Goal: Task Accomplishment & Management: Manage account settings

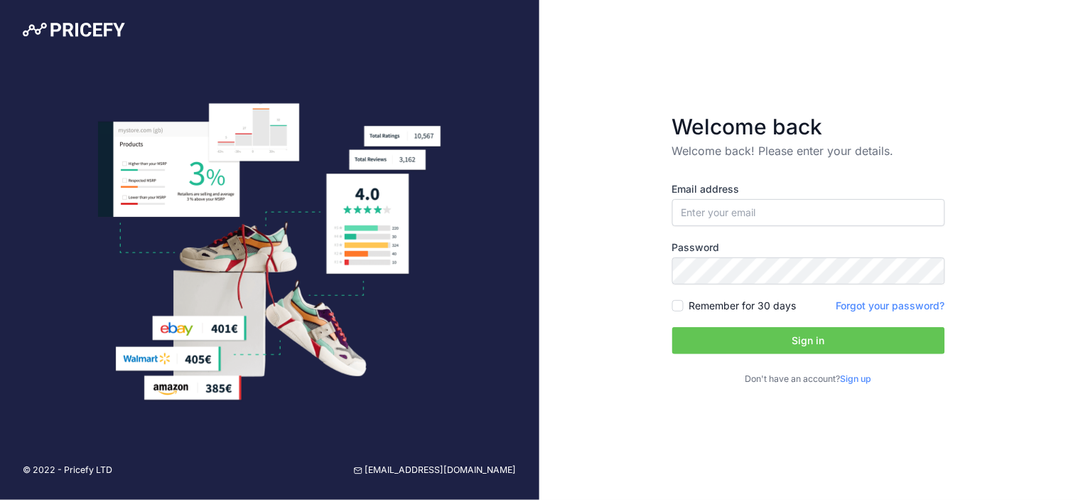
type input "[EMAIL_ADDRESS][DOMAIN_NAME]"
click at [672, 327] on button "Sign in" at bounding box center [808, 340] width 273 height 27
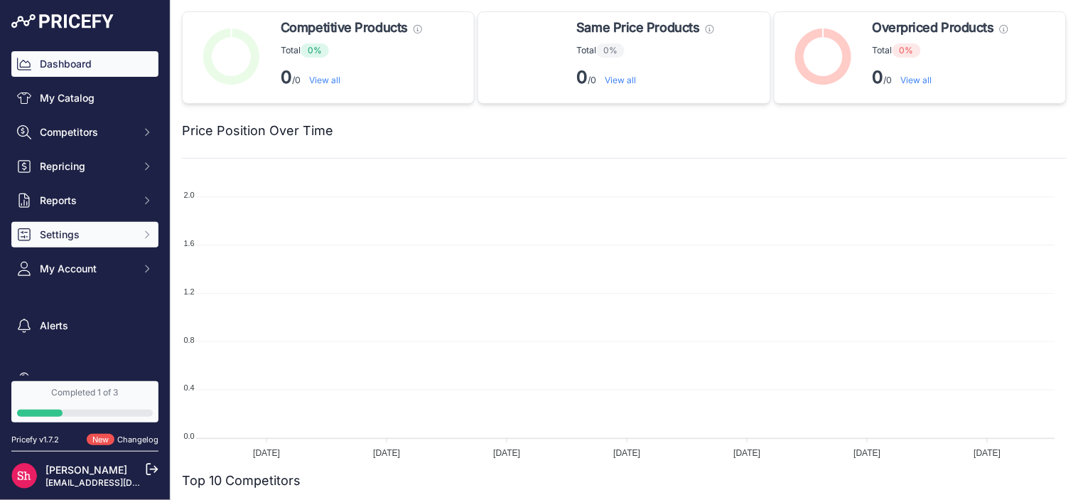
click at [34, 228] on button "Settings" at bounding box center [84, 235] width 147 height 26
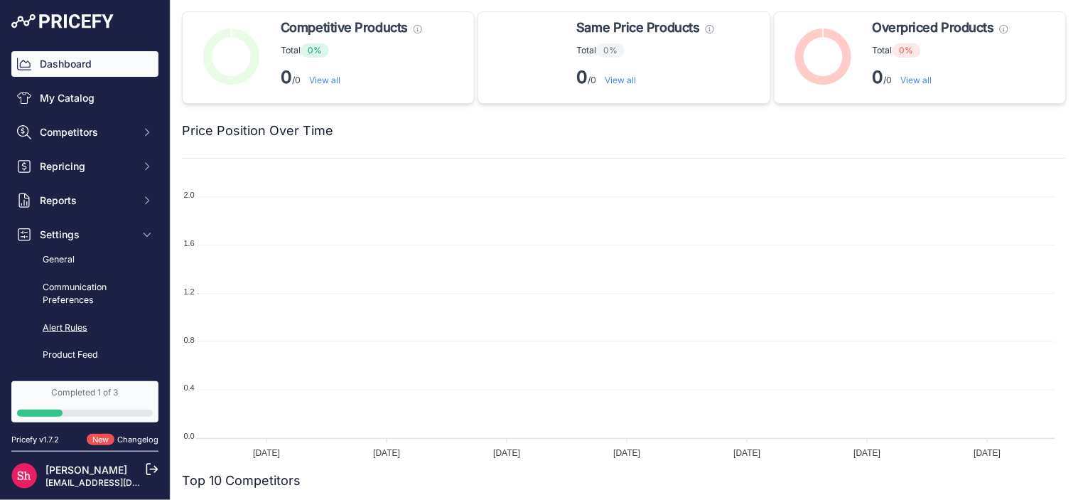
click at [82, 324] on link "Alert Rules" at bounding box center [84, 328] width 147 height 25
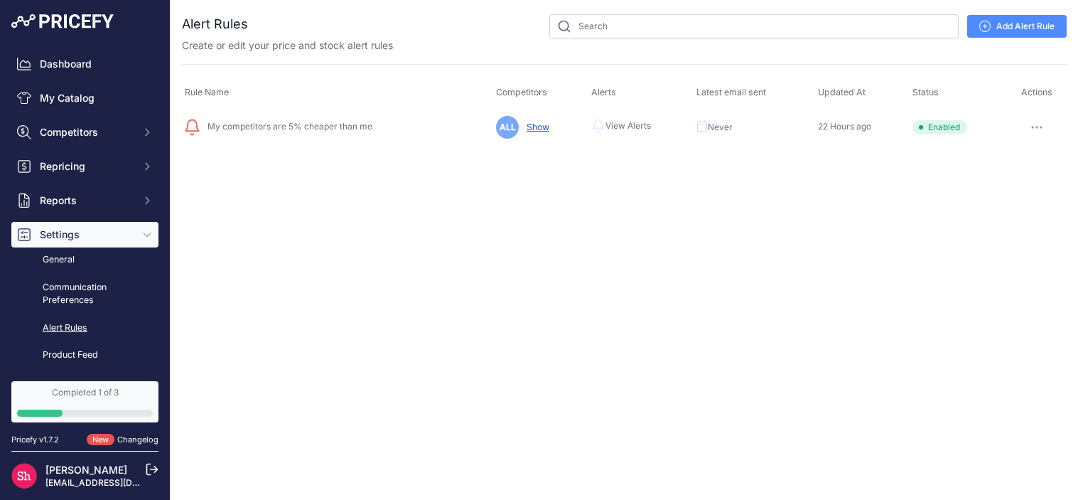
click at [68, 227] on span "Settings" at bounding box center [86, 234] width 93 height 14
click at [68, 232] on span "Settings" at bounding box center [86, 234] width 93 height 14
click at [67, 350] on link "Product Feed" at bounding box center [84, 355] width 147 height 25
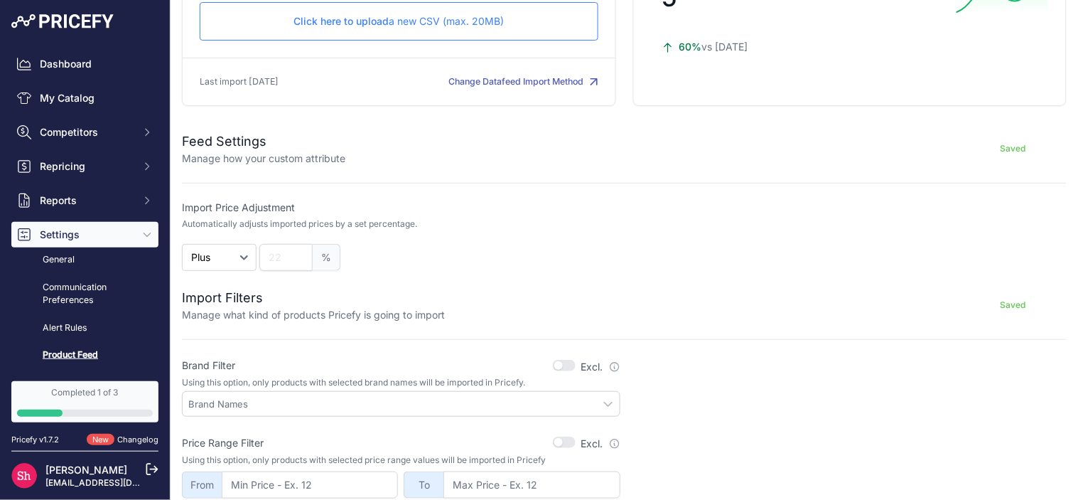
scroll to position [158, 0]
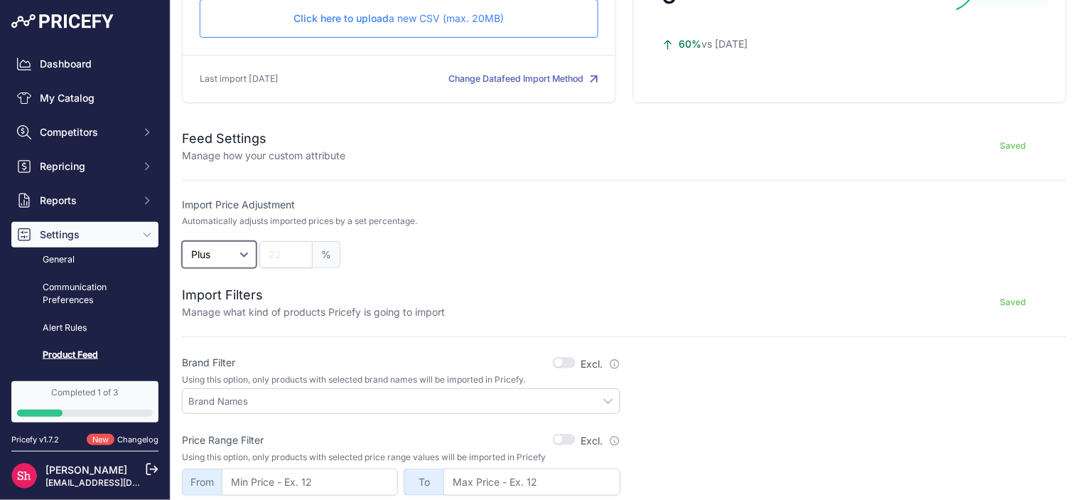
click at [202, 245] on select "Plus Minus" at bounding box center [219, 254] width 75 height 27
click at [280, 250] on input "number" at bounding box center [285, 254] width 53 height 27
click at [202, 254] on select "Plus Minus" at bounding box center [219, 254] width 75 height 27
click at [228, 245] on select "Plus Minus" at bounding box center [219, 254] width 75 height 27
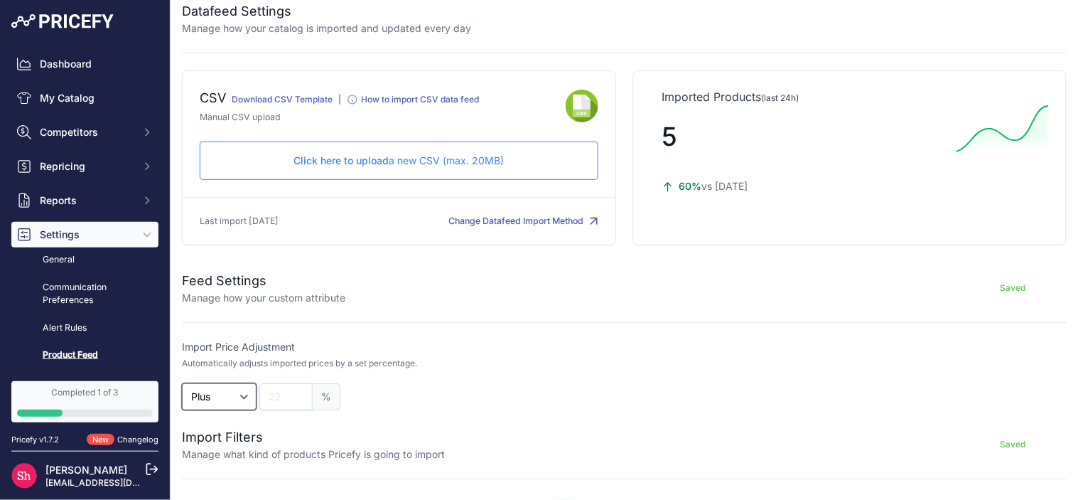
scroll to position [0, 0]
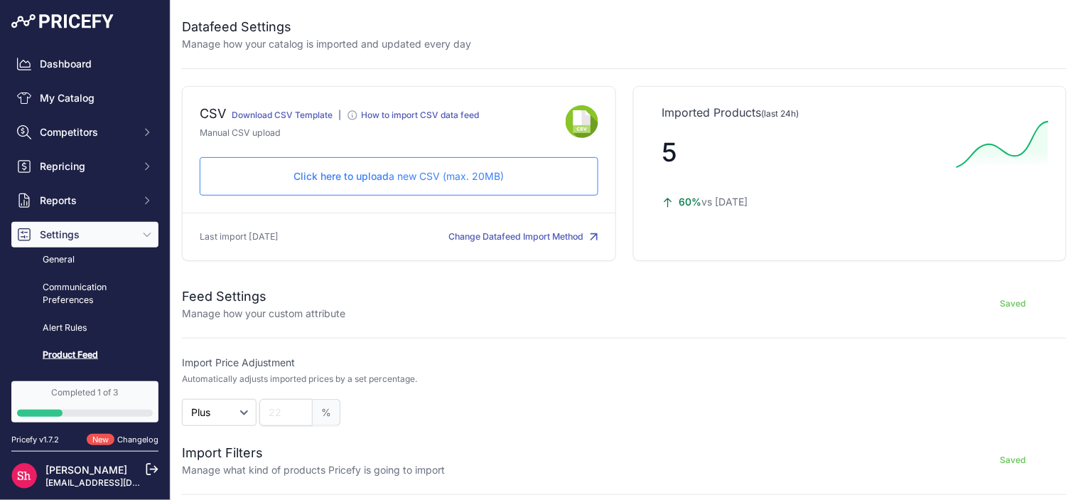
click at [455, 173] on p "Click here to upload a new CSV (max. 20MB)" at bounding box center [399, 176] width 375 height 14
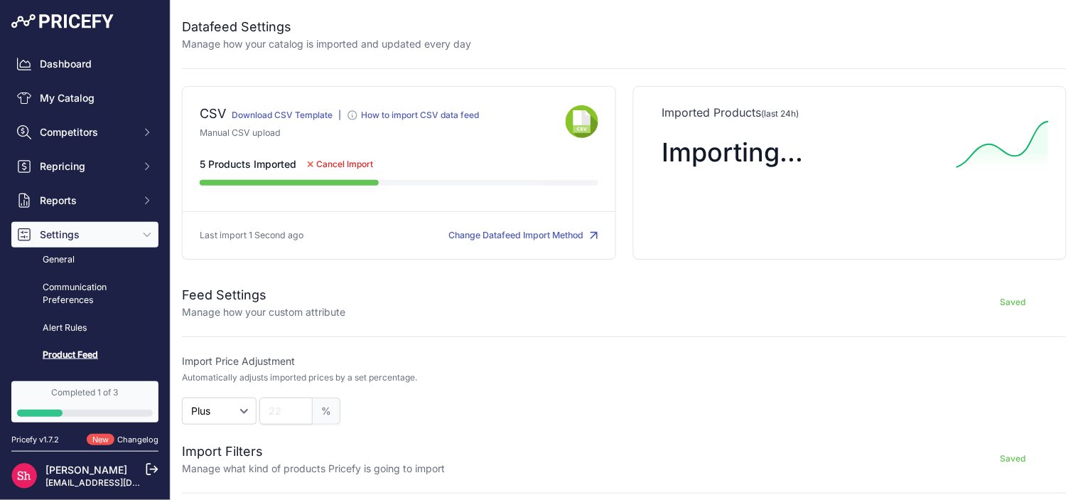
click at [358, 164] on span "Cancel Import" at bounding box center [344, 164] width 57 height 11
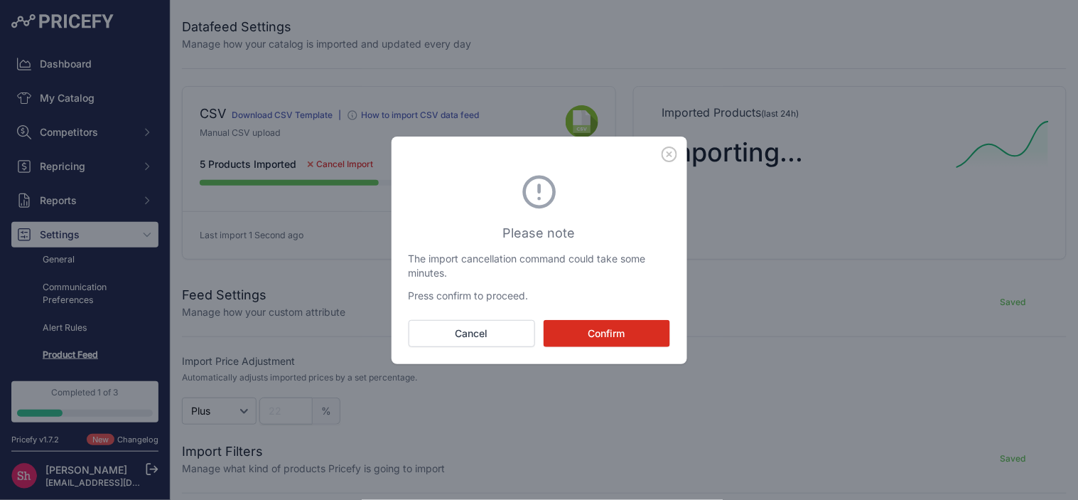
click at [612, 339] on button "Confirm" at bounding box center [607, 333] width 127 height 27
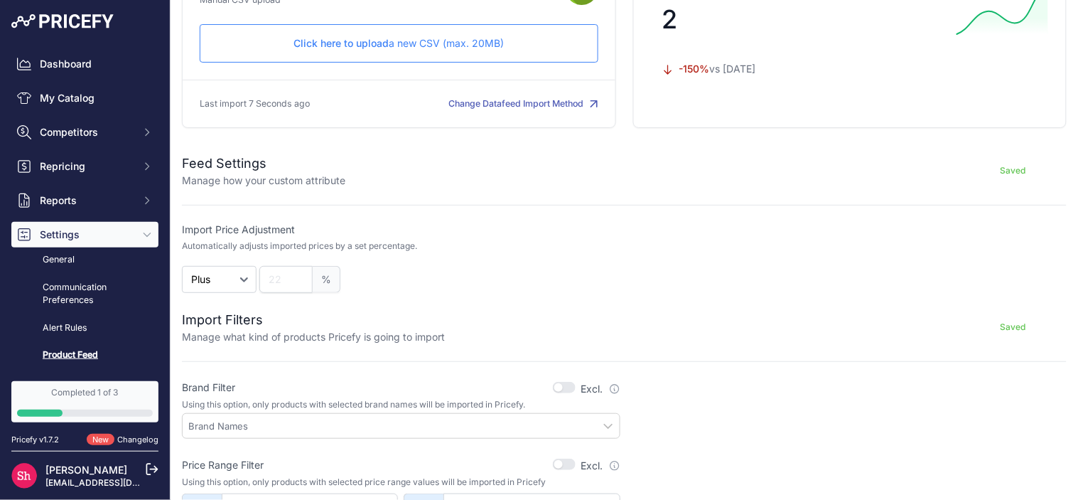
scroll to position [158, 0]
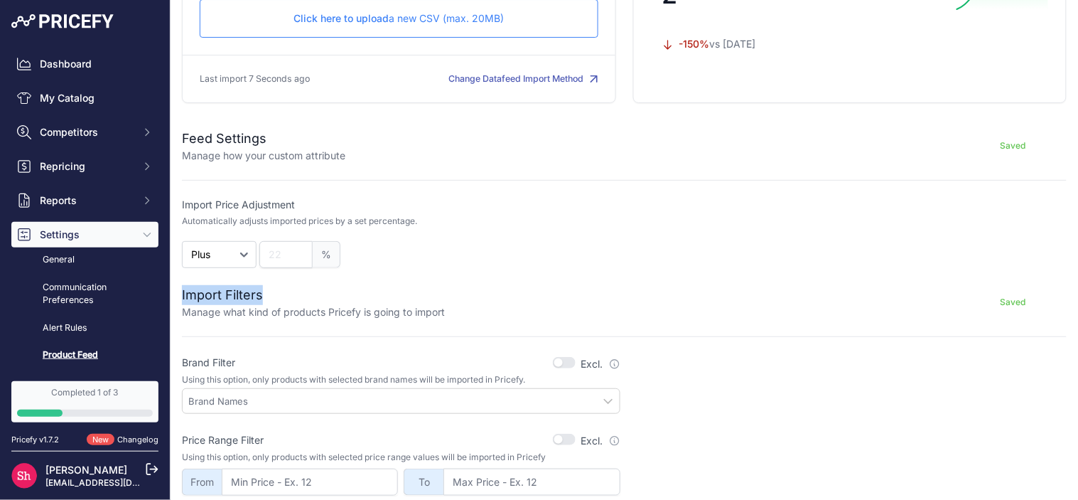
drag, startPoint x: 264, startPoint y: 294, endPoint x: 181, endPoint y: 302, distance: 84.3
click at [181, 302] on div "Datafeed Settings Manage how your catalog is imported and updated every day CSV…" at bounding box center [625, 319] width 908 height 955
copy h2 "Import Filters"
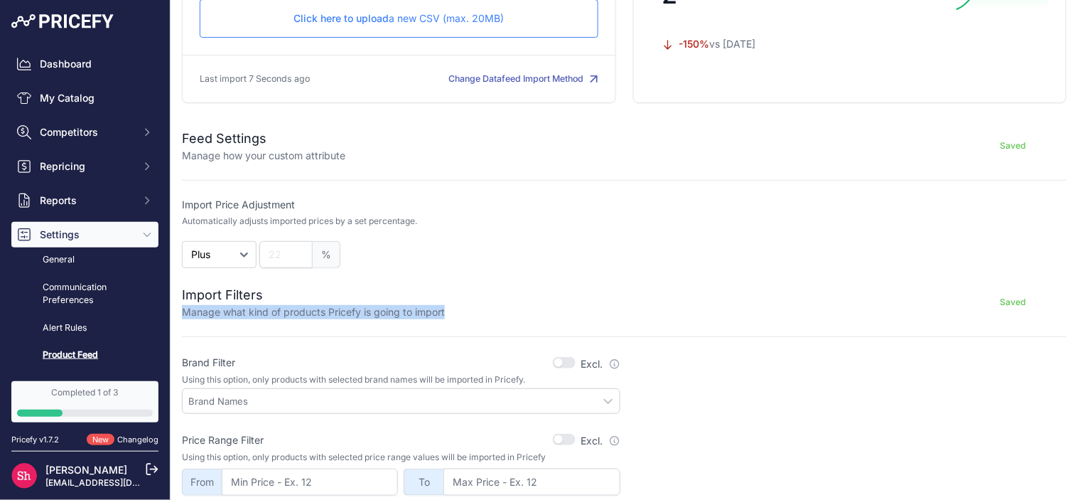
drag, startPoint x: 181, startPoint y: 311, endPoint x: 450, endPoint y: 314, distance: 268.7
click at [450, 314] on div "Import Filters Manage what kind of products Pricefy is going to import Saved" at bounding box center [624, 302] width 885 height 34
copy div "Manage what kind of products Pricefy is going to import"
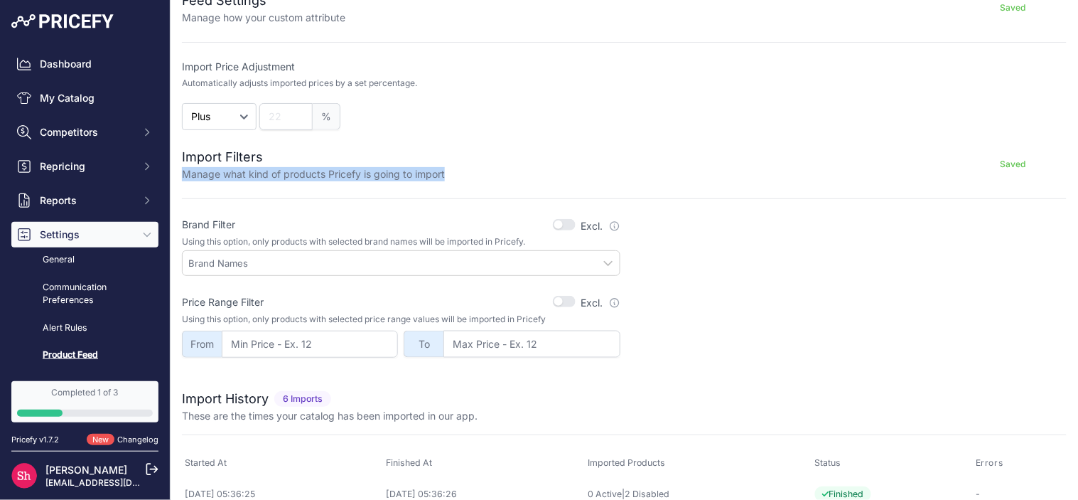
scroll to position [316, 0]
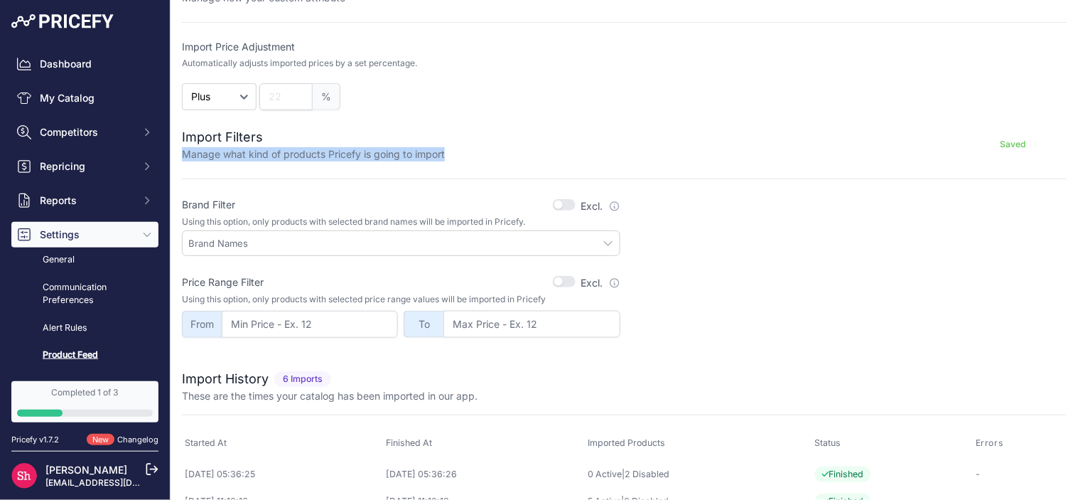
click at [529, 243] on input "text" at bounding box center [403, 243] width 431 height 13
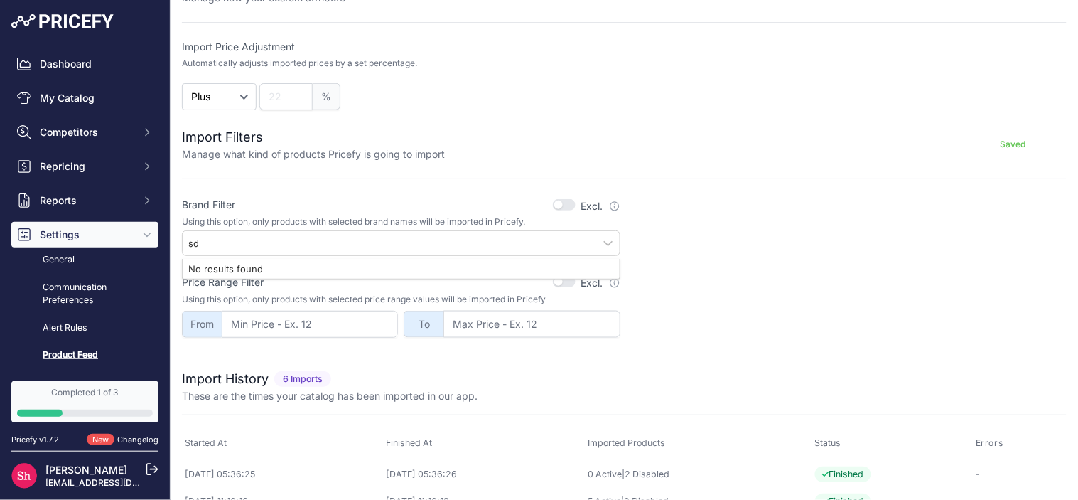
type input "s"
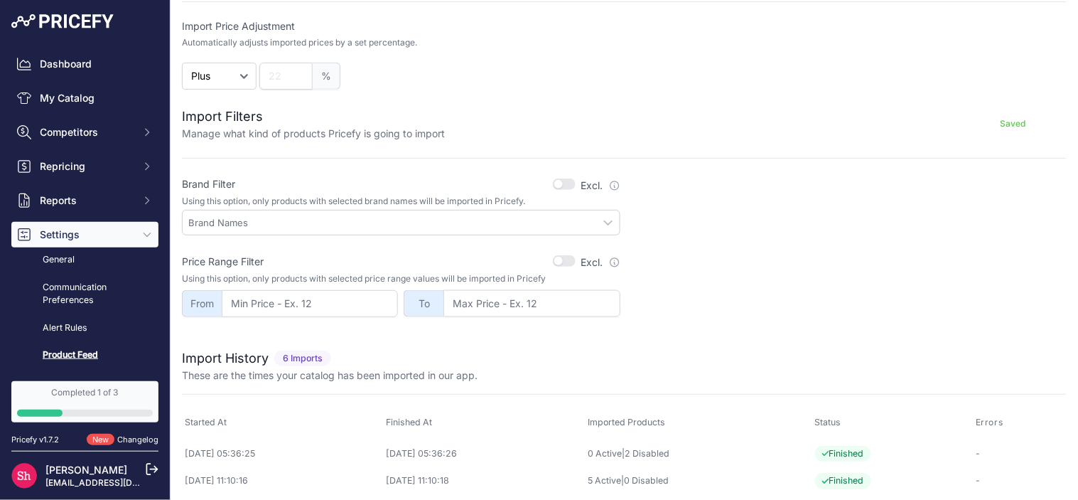
scroll to position [296, 0]
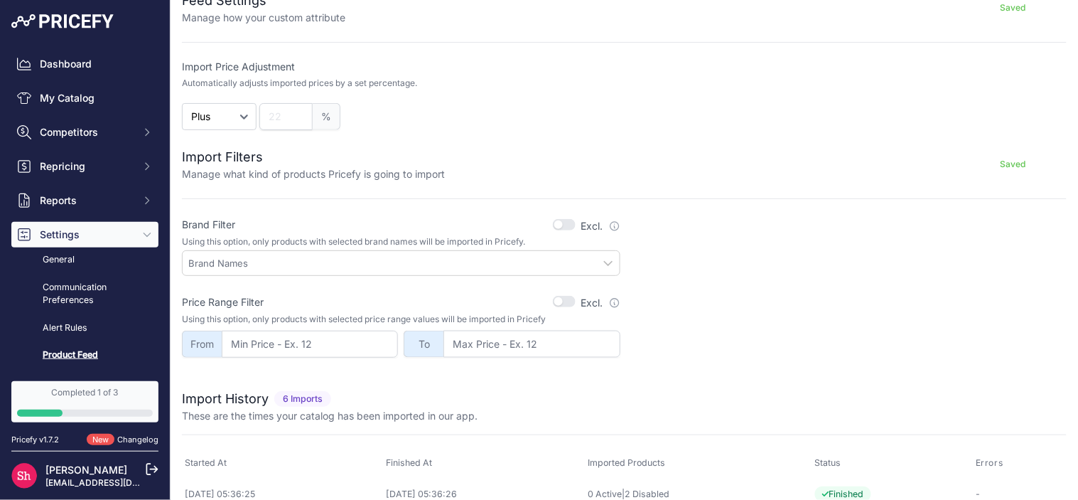
drag, startPoint x: 244, startPoint y: 223, endPoint x: 173, endPoint y: 222, distance: 70.4
click at [173, 222] on div "Datafeed Settings Manage how your catalog is imported and updated every day CSV…" at bounding box center [625, 181] width 908 height 955
copy label "Brand Filter"
drag, startPoint x: 530, startPoint y: 238, endPoint x: 514, endPoint y: 237, distance: 16.4
click at [514, 237] on p "Using this option, only products with selected brand names will be imported in …" at bounding box center [401, 241] width 439 height 11
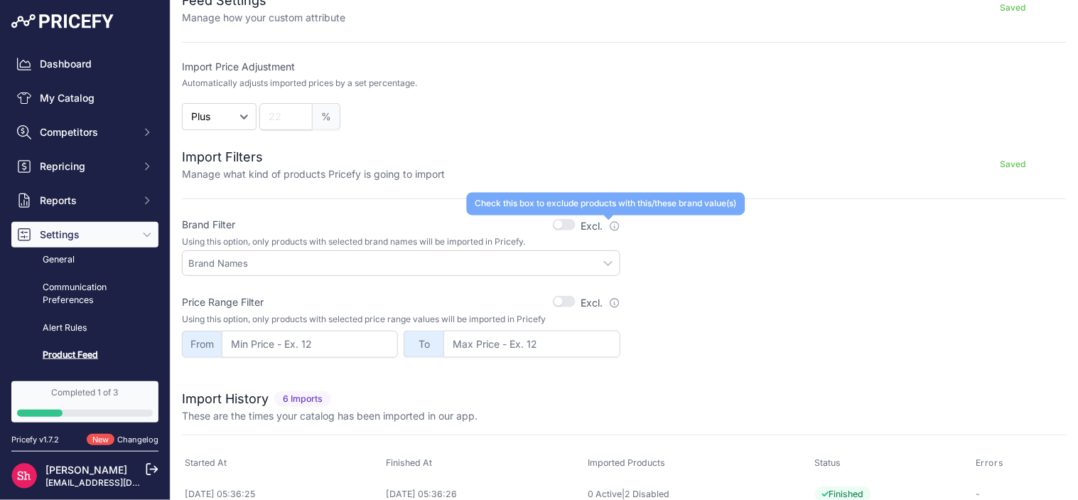
drag, startPoint x: 581, startPoint y: 225, endPoint x: 608, endPoint y: 228, distance: 26.5
click at [608, 228] on label "Excl. Check this box to exclude products with this/these brand value(s)" at bounding box center [600, 226] width 39 height 14
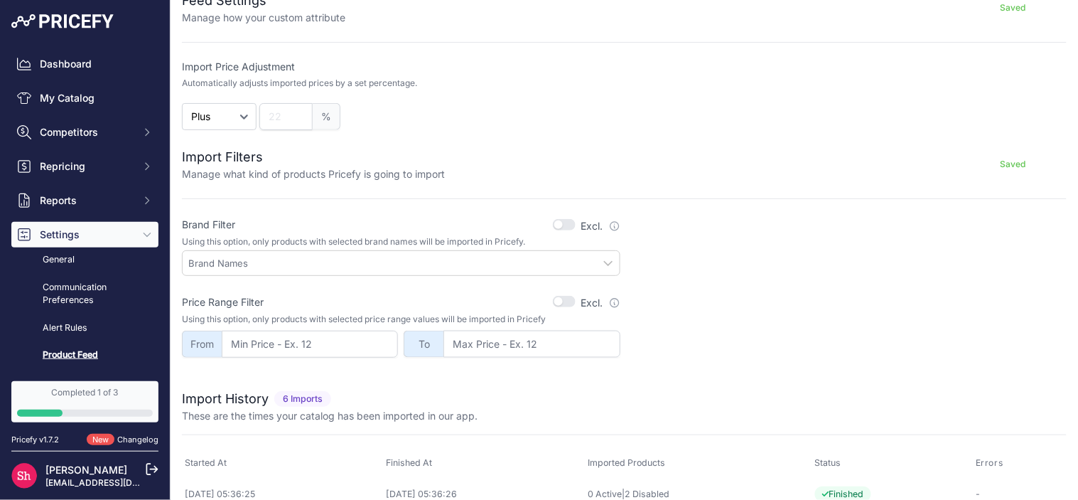
copy label "Excl."
drag, startPoint x: 552, startPoint y: 321, endPoint x: 181, endPoint y: 315, distance: 371.1
click at [182, 315] on p "Using this option, only products with selected price range values will be impor…" at bounding box center [401, 318] width 439 height 11
copy p "Using this option, only products with selected price range values will be impor…"
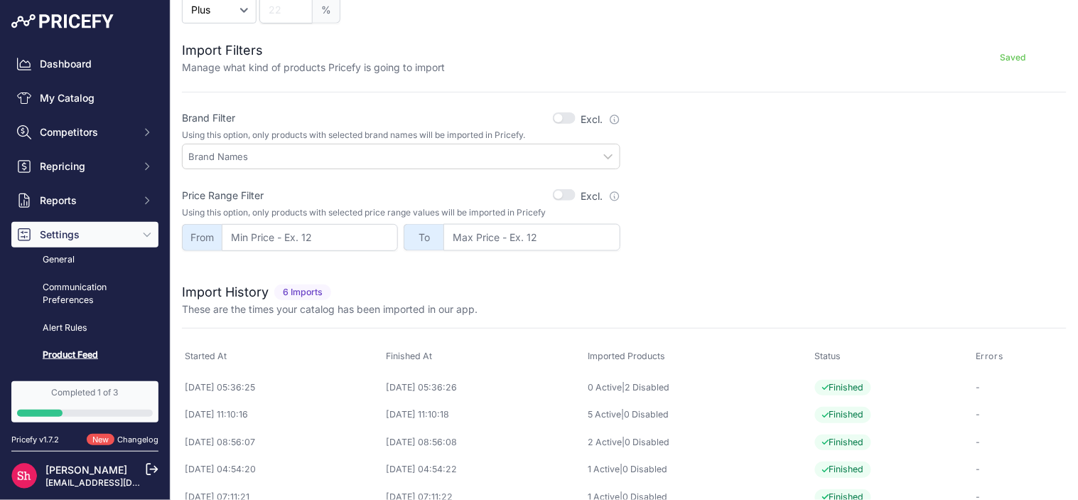
scroll to position [375, 0]
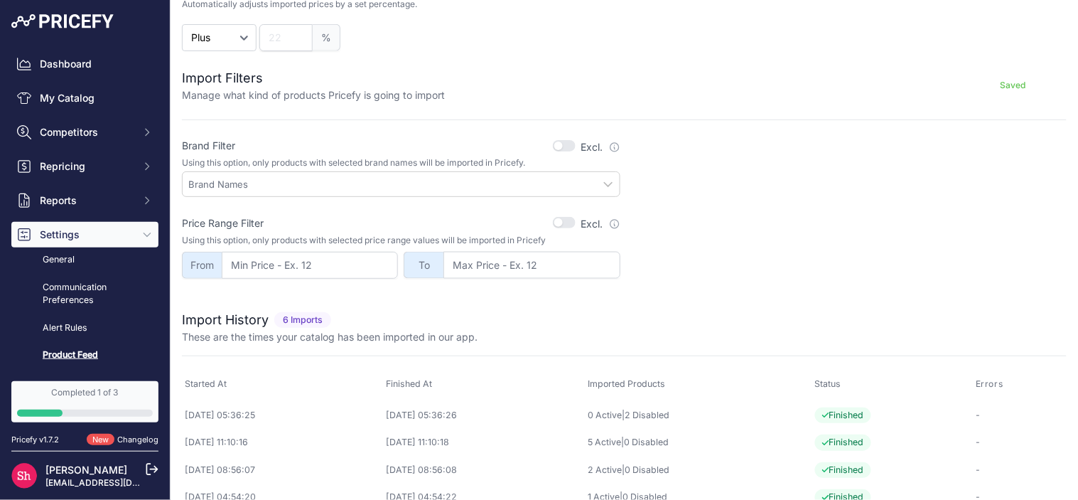
click at [289, 219] on div "Price Range Filter Excl. Use this to exclude products with this price range" at bounding box center [401, 223] width 439 height 18
drag, startPoint x: 273, startPoint y: 221, endPoint x: 176, endPoint y: 222, distance: 97.4
click at [176, 222] on div "Datafeed Settings Manage how your catalog is imported and updated every day CSV…" at bounding box center [625, 102] width 908 height 955
copy label "Price Range Filter"
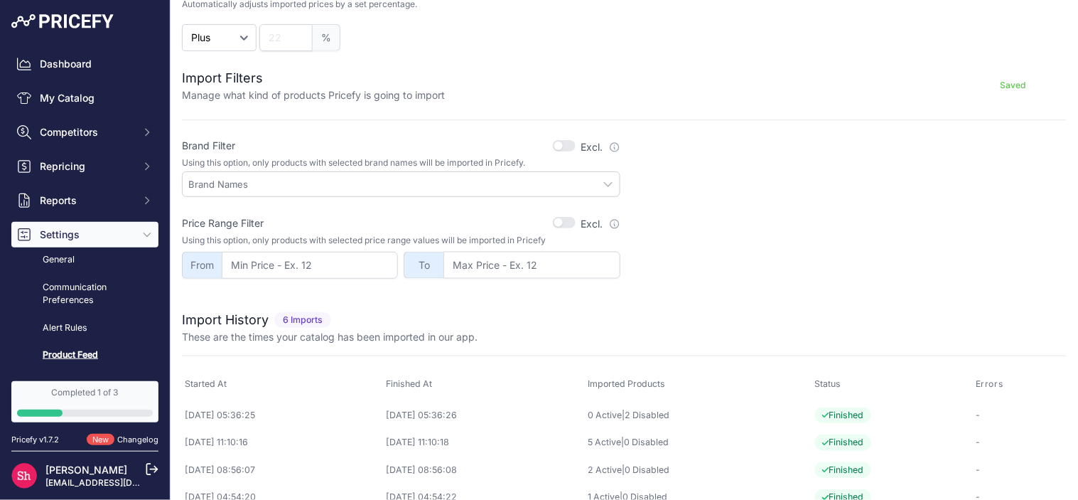
drag, startPoint x: 178, startPoint y: 237, endPoint x: 551, endPoint y: 240, distance: 373.2
click at [551, 240] on div "Datafeed Settings Manage how your catalog is imported and updated every day CSV…" at bounding box center [625, 102] width 908 height 955
copy p "Using this option, only products with selected price range values will be impor…"
drag, startPoint x: 210, startPoint y: 264, endPoint x: 171, endPoint y: 262, distance: 39.2
click at [171, 262] on div "Datafeed Settings Manage how your catalog is imported and updated every day CSV…" at bounding box center [625, 102] width 908 height 955
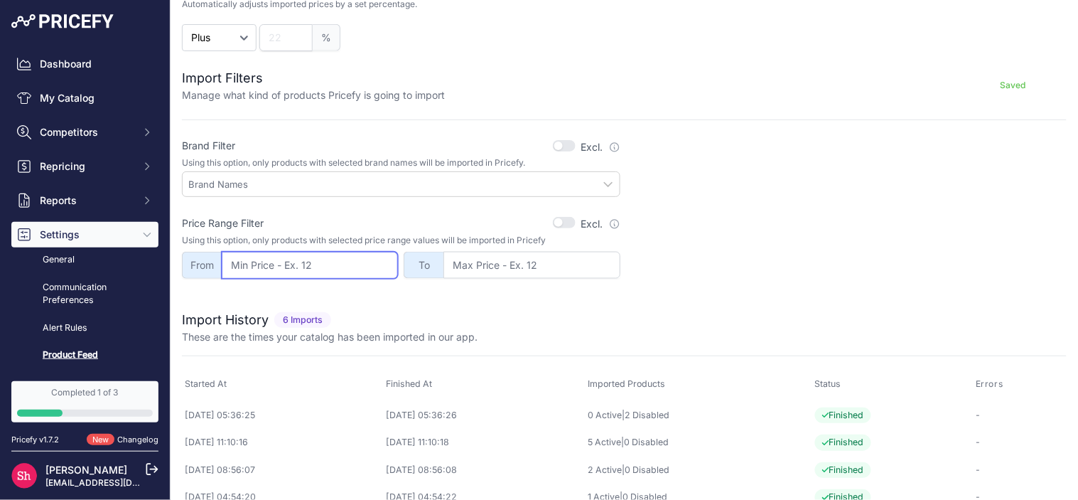
click at [267, 265] on input "number" at bounding box center [310, 265] width 176 height 27
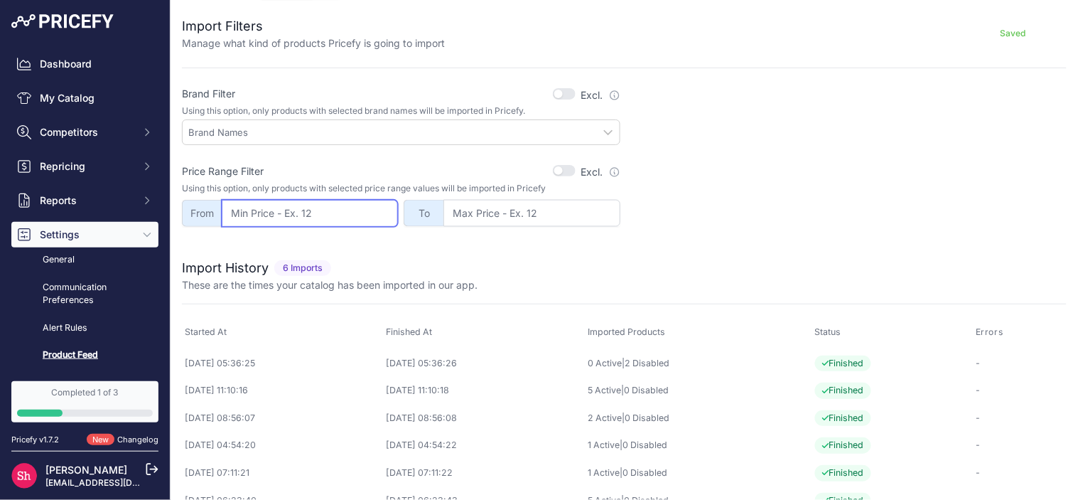
scroll to position [454, 0]
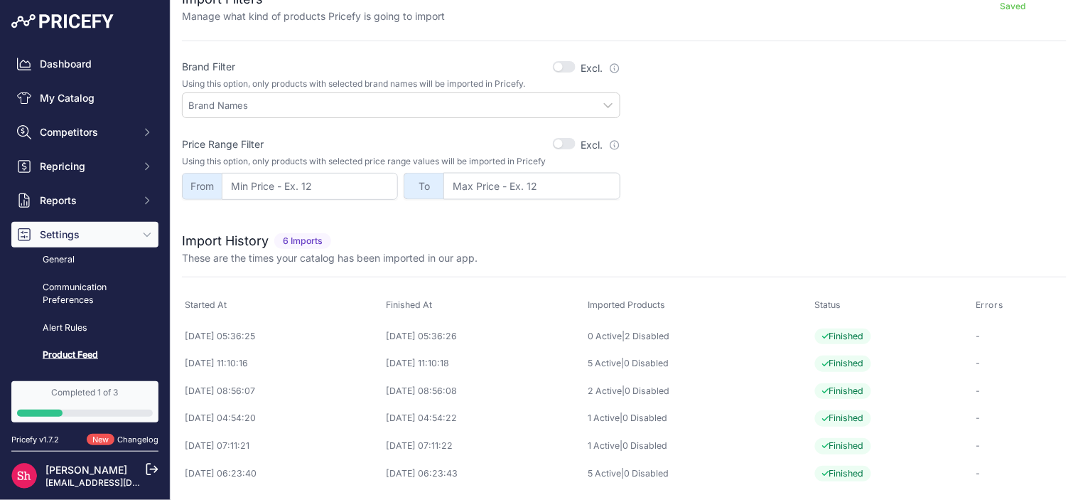
drag, startPoint x: 182, startPoint y: 240, endPoint x: 269, endPoint y: 240, distance: 86.7
click at [269, 240] on div "Import History 6 Imports" at bounding box center [259, 241] width 155 height 20
copy div "Import History"
drag, startPoint x: 182, startPoint y: 254, endPoint x: 483, endPoint y: 254, distance: 301.4
click at [483, 254] on div "These are the times your catalog has been imported in our app." at bounding box center [624, 258] width 885 height 14
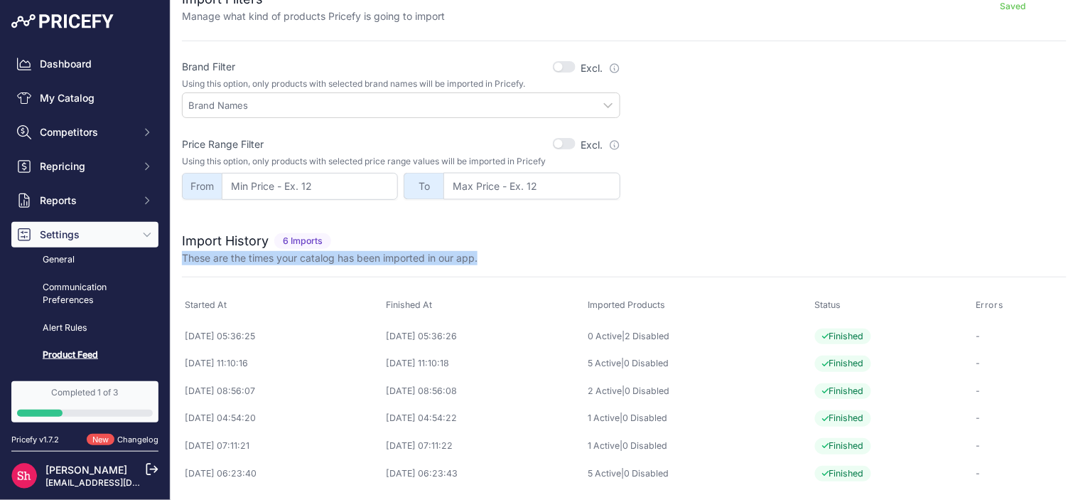
copy p "These are the times your catalog has been imported in our app."
drag, startPoint x: 235, startPoint y: 301, endPoint x: 183, endPoint y: 308, distance: 51.7
click at [183, 308] on th "Started At" at bounding box center [283, 305] width 202 height 33
drag, startPoint x: 454, startPoint y: 304, endPoint x: 402, endPoint y: 300, distance: 52.0
click at [402, 300] on th "Finished At" at bounding box center [485, 305] width 202 height 33
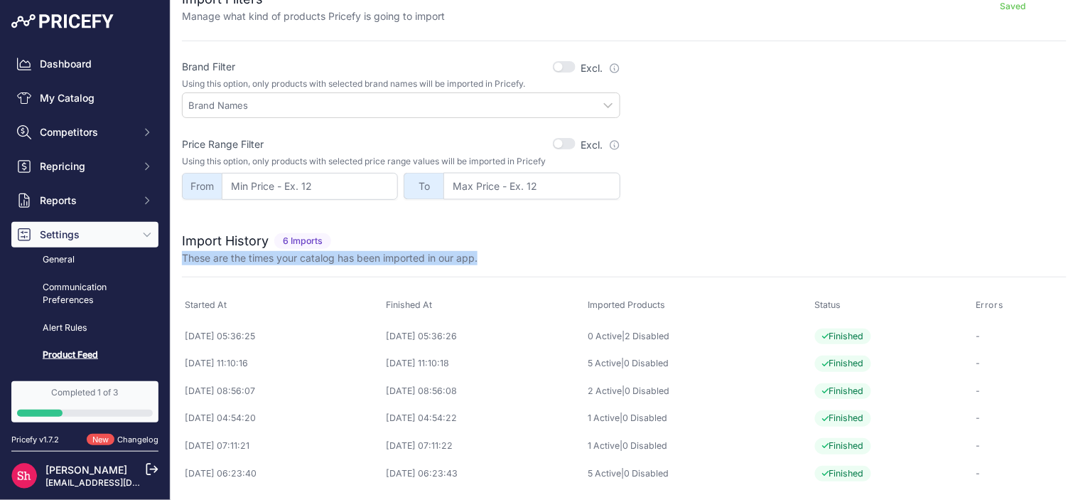
drag, startPoint x: 621, startPoint y: 301, endPoint x: 717, endPoint y: 303, distance: 96.0
click at [717, 303] on th "Imported Products" at bounding box center [698, 305] width 227 height 33
click at [842, 304] on span "Status" at bounding box center [828, 304] width 26 height 11
drag, startPoint x: 1007, startPoint y: 303, endPoint x: 987, endPoint y: 306, distance: 20.9
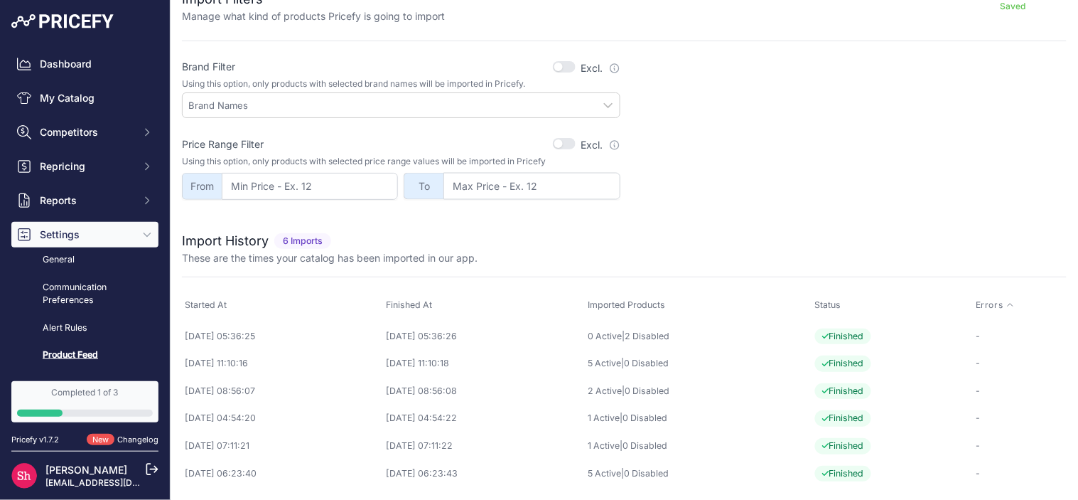
click at [987, 306] on button "Errors" at bounding box center [991, 304] width 31 height 11
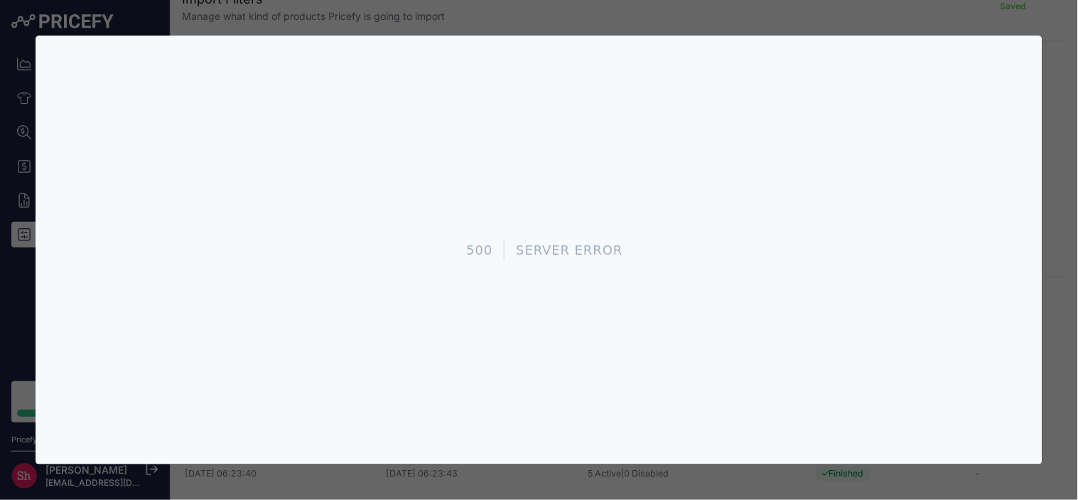
scroll to position [0, 0]
click at [129, 43] on div "500 Server Error" at bounding box center [538, 249] width 1007 height 429
click at [256, 43] on div "500 Server Error" at bounding box center [538, 249] width 1007 height 429
click at [379, 44] on div "500 Server Error" at bounding box center [538, 249] width 1007 height 429
drag, startPoint x: 613, startPoint y: 254, endPoint x: 578, endPoint y: 381, distance: 131.9
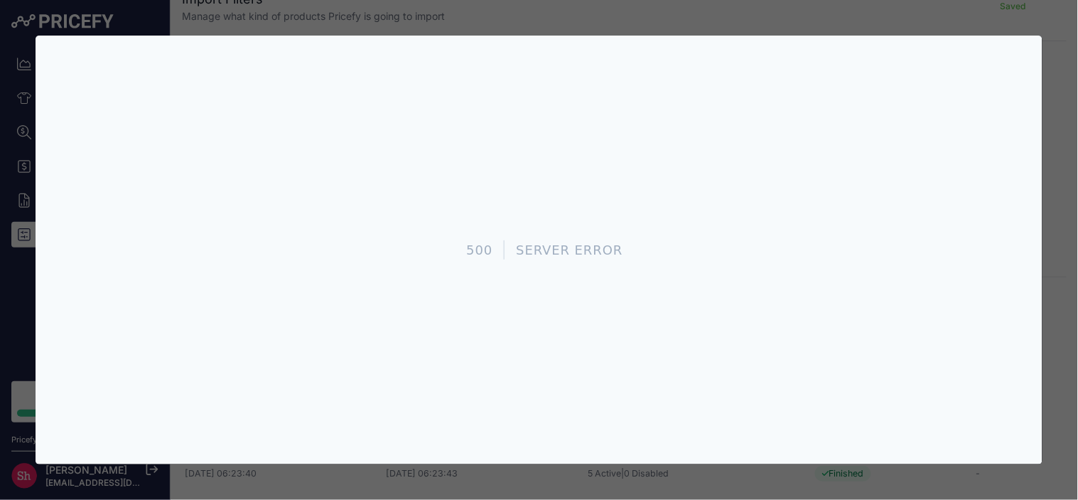
click at [613, 256] on div "Server Error" at bounding box center [568, 249] width 107 height 19
drag, startPoint x: 571, startPoint y: 392, endPoint x: 288, endPoint y: 403, distance: 283.1
click at [564, 392] on div "500 Server Error" at bounding box center [538, 249] width 1007 height 429
click at [216, 494] on div at bounding box center [539, 250] width 1078 height 500
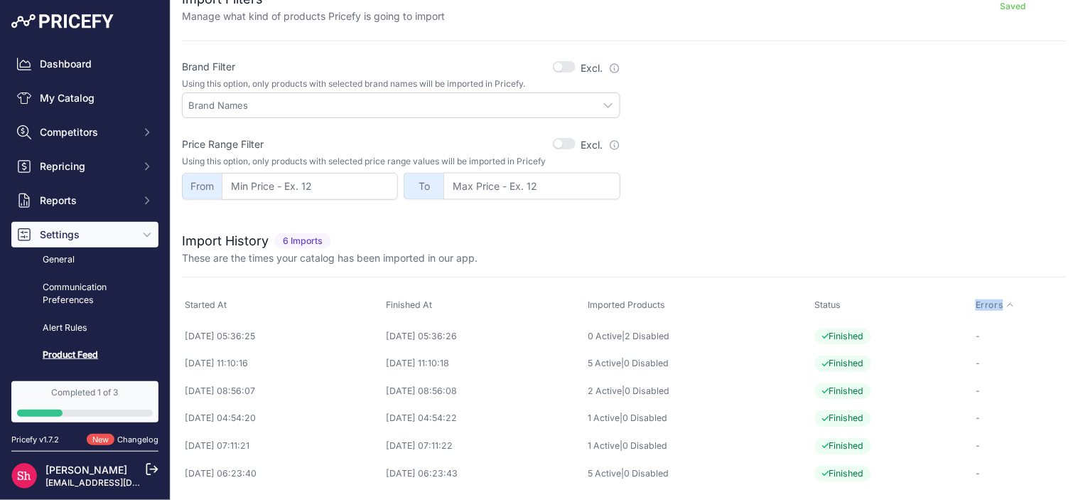
drag, startPoint x: 967, startPoint y: 301, endPoint x: 1006, endPoint y: 303, distance: 38.4
click at [1006, 303] on tr "Started At Finished At Imported Products Status Errors" at bounding box center [624, 305] width 885 height 33
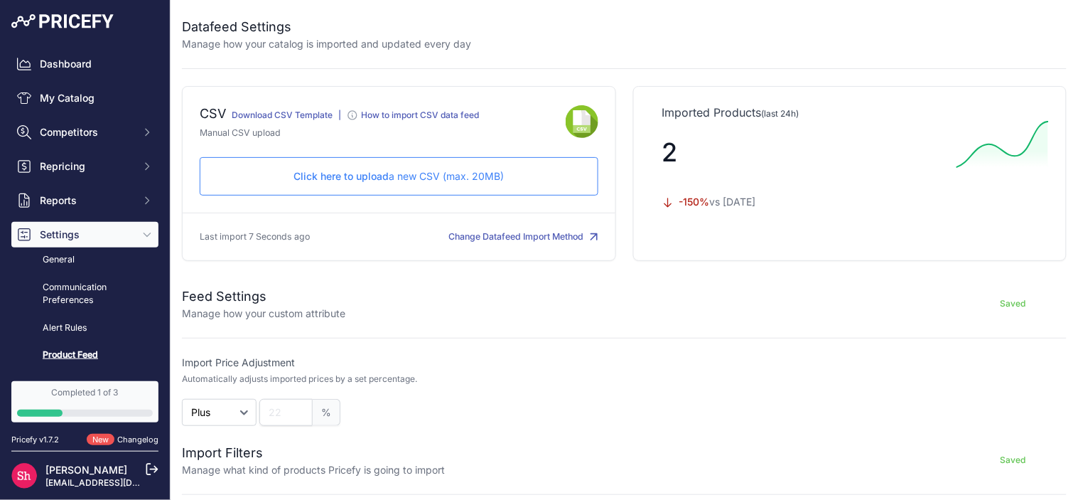
click at [431, 178] on p "Click here to upload a new CSV (max. 20MB)" at bounding box center [399, 176] width 375 height 14
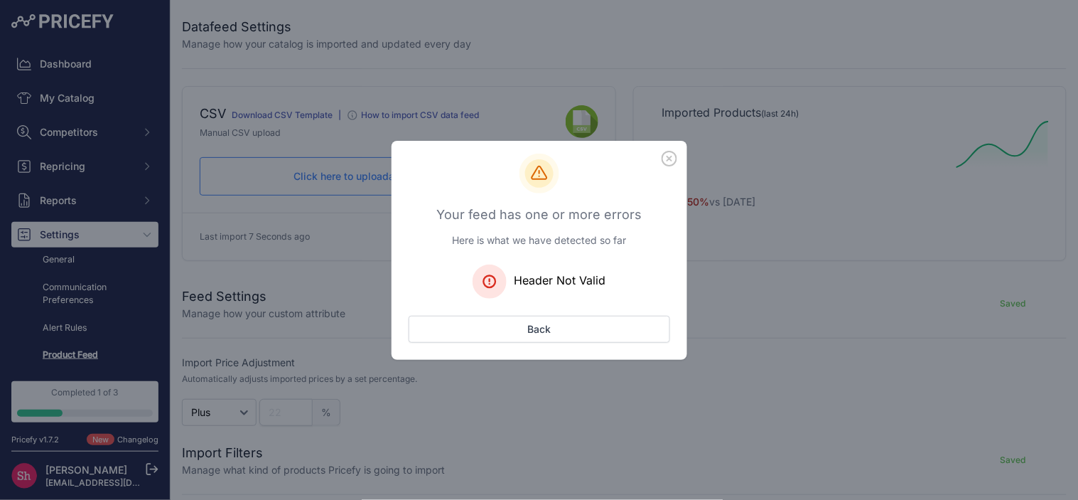
click at [668, 159] on icon "button" at bounding box center [670, 158] width 14 height 14
click at [667, 159] on icon "button" at bounding box center [670, 158] width 14 height 14
click at [668, 160] on icon "button" at bounding box center [670, 159] width 16 height 16
click at [630, 320] on button "Back" at bounding box center [540, 329] width 262 height 27
click at [607, 323] on button "Back" at bounding box center [540, 329] width 262 height 27
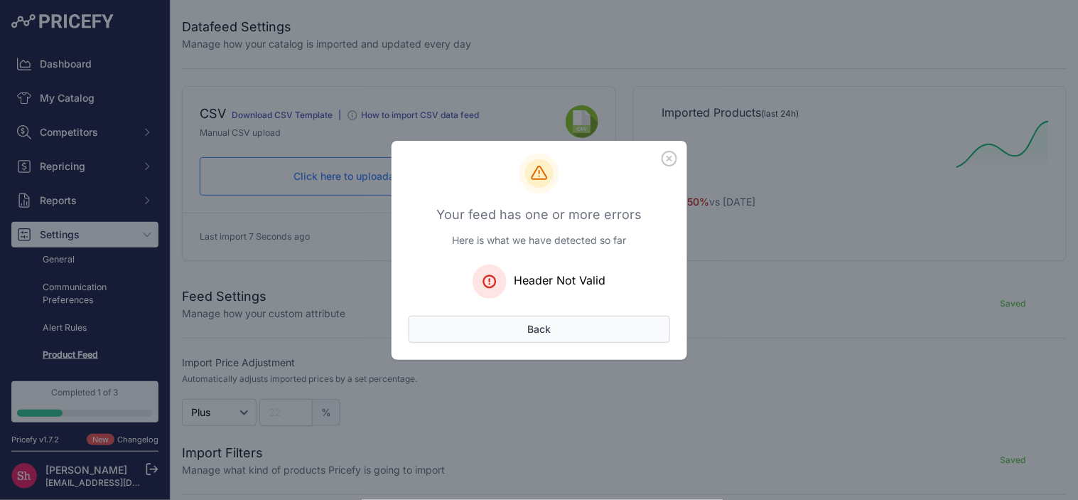
click at [556, 325] on button "Back" at bounding box center [540, 329] width 262 height 27
click at [549, 326] on button "Back" at bounding box center [540, 329] width 262 height 27
click at [522, 316] on button "Back" at bounding box center [540, 329] width 262 height 27
click at [612, 429] on div "Your feed has one or more errors Here is what we have detected so far Header No…" at bounding box center [539, 250] width 1078 height 500
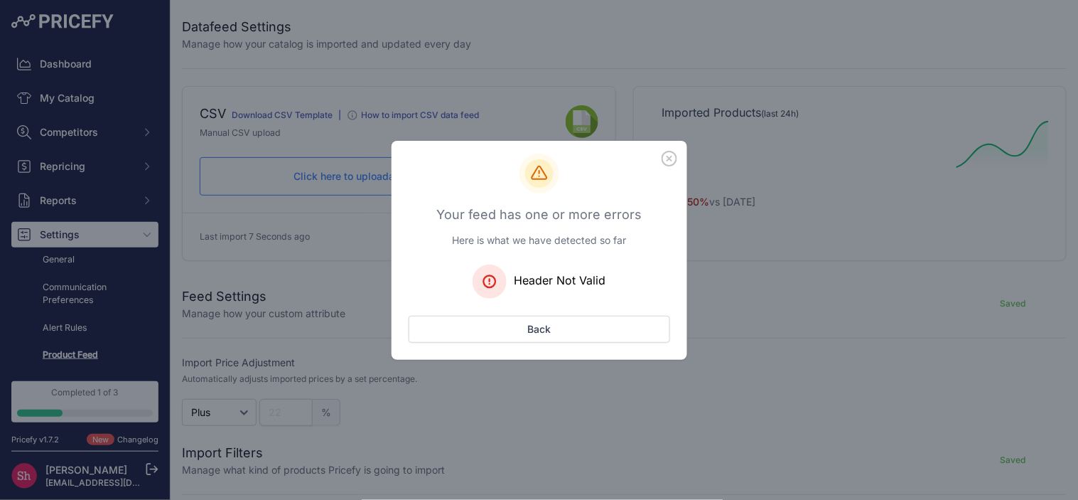
click at [558, 264] on div "Header Not Valid" at bounding box center [540, 281] width 262 height 34
click at [533, 274] on span "Header Not Valid" at bounding box center [561, 280] width 92 height 14
click at [435, 289] on div "Header Not Valid" at bounding box center [540, 281] width 262 height 34
click at [487, 278] on rect at bounding box center [490, 281] width 34 height 34
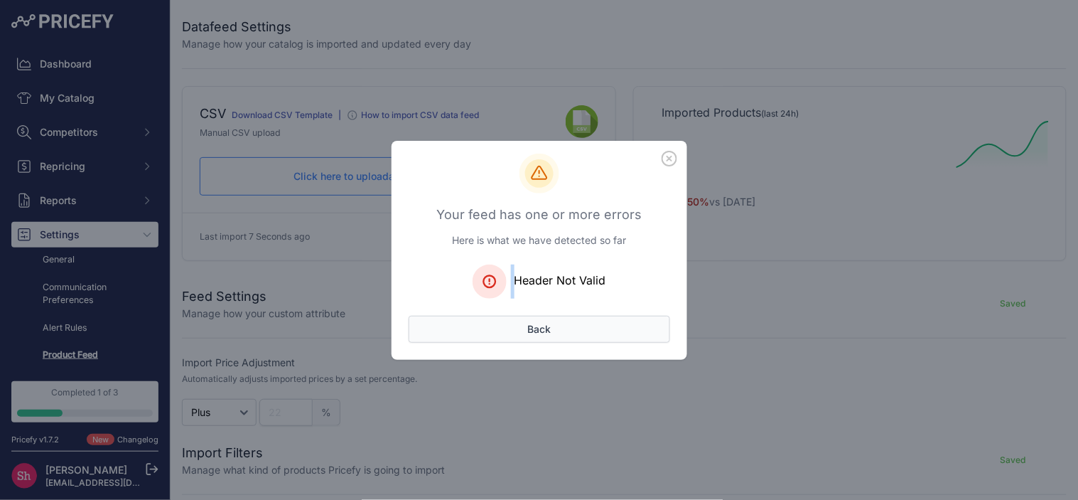
click at [537, 328] on button "Back" at bounding box center [540, 329] width 262 height 27
drag, startPoint x: 545, startPoint y: 372, endPoint x: 543, endPoint y: 358, distance: 14.3
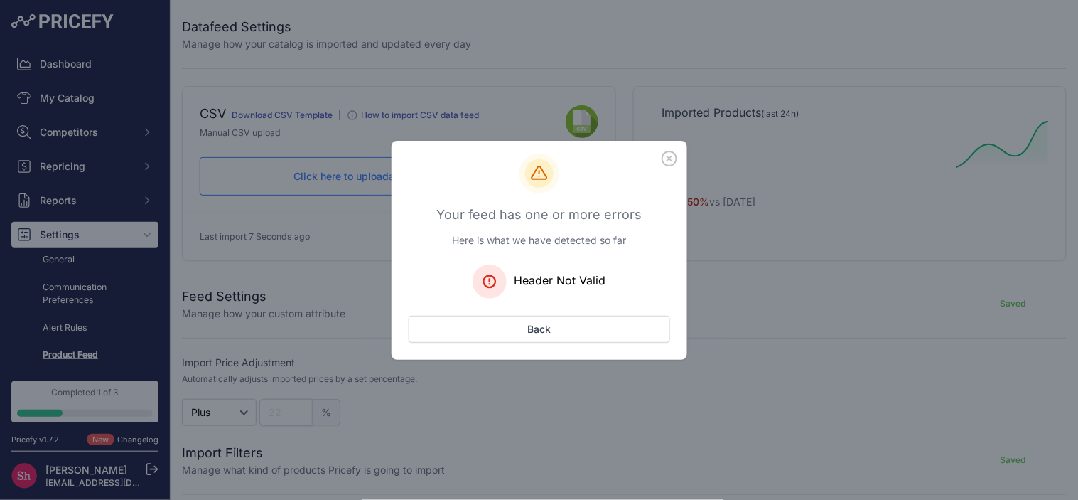
click at [545, 373] on div "Your feed has one or more errors Here is what we have detected so far Header No…" at bounding box center [539, 250] width 1078 height 500
click at [542, 340] on button "Back" at bounding box center [540, 329] width 262 height 27
click at [542, 339] on button "Back" at bounding box center [540, 329] width 262 height 27
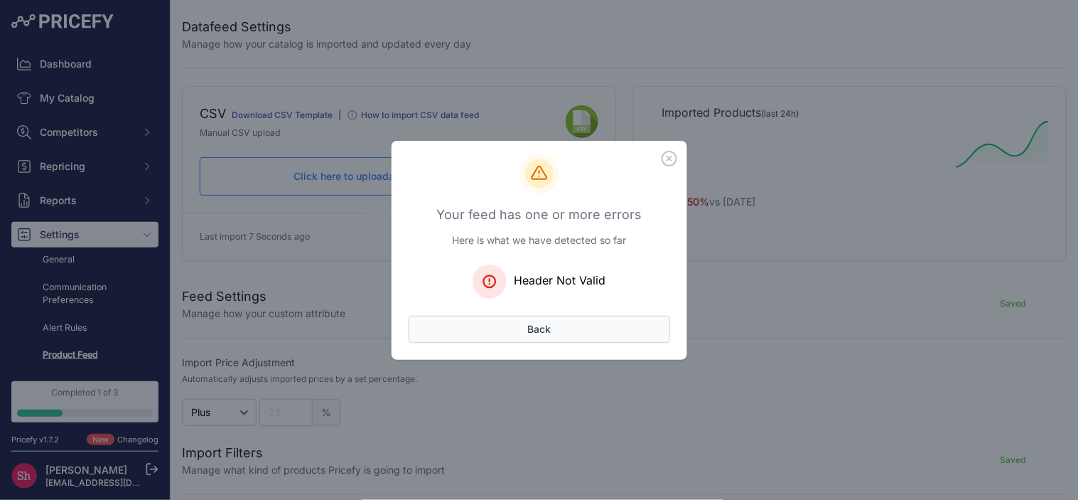
click at [542, 339] on button "Back" at bounding box center [540, 329] width 262 height 27
drag, startPoint x: 542, startPoint y: 339, endPoint x: 545, endPoint y: 331, distance: 8.1
click at [545, 331] on button "Back" at bounding box center [540, 329] width 262 height 27
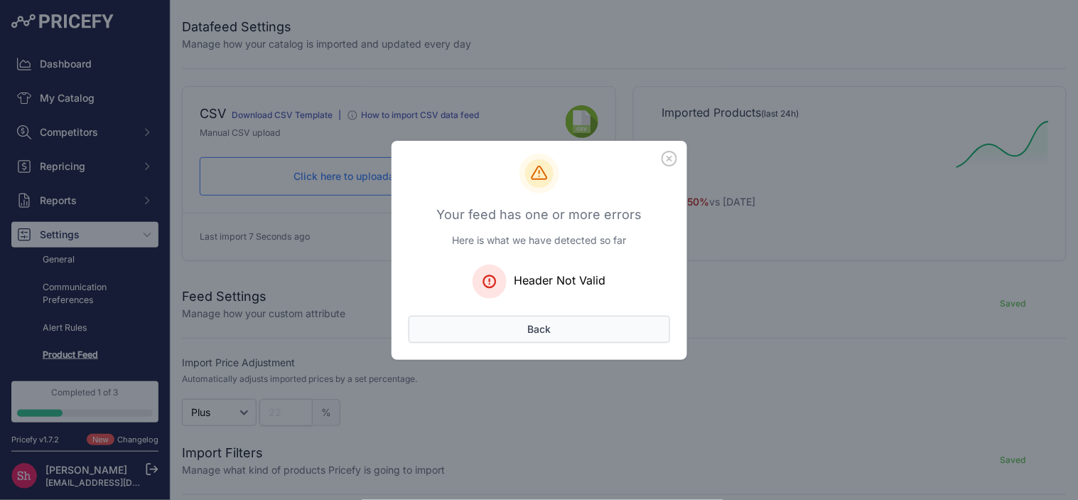
click at [545, 331] on button "Back" at bounding box center [540, 329] width 262 height 27
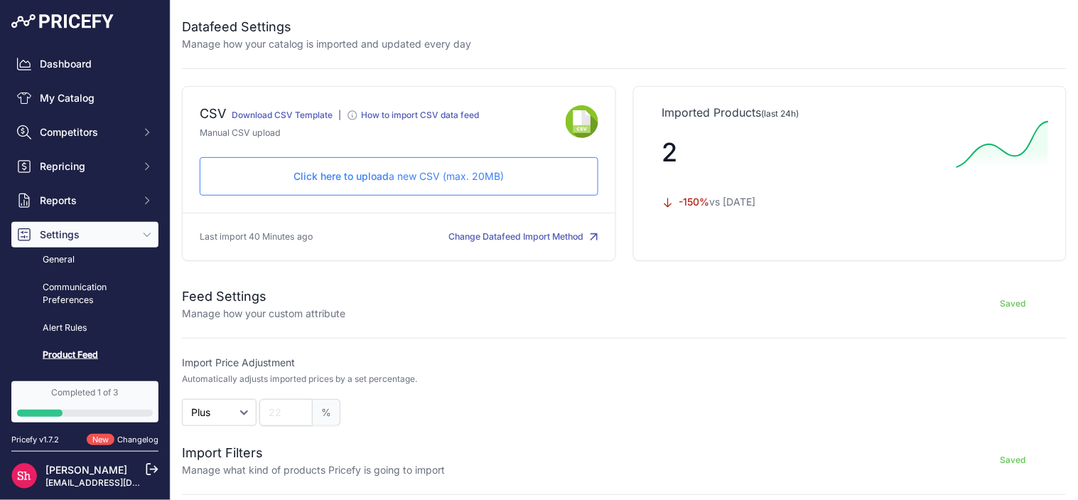
click at [438, 174] on p "Click here to upload a new CSV (max. 20MB)" at bounding box center [399, 176] width 375 height 14
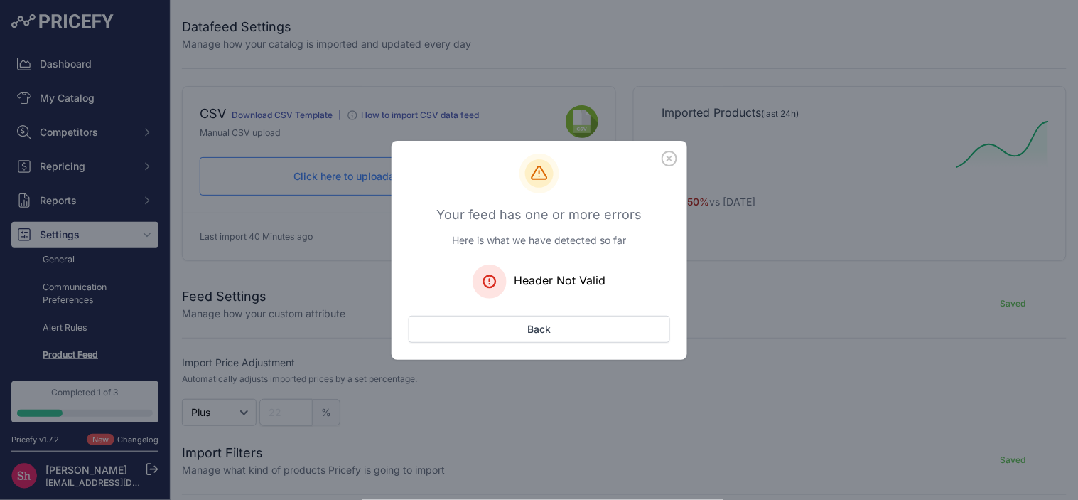
click at [675, 159] on icon "button" at bounding box center [670, 159] width 16 height 16
click at [677, 160] on button "button" at bounding box center [670, 158] width 24 height 24
click at [670, 159] on icon "button" at bounding box center [670, 159] width 16 height 16
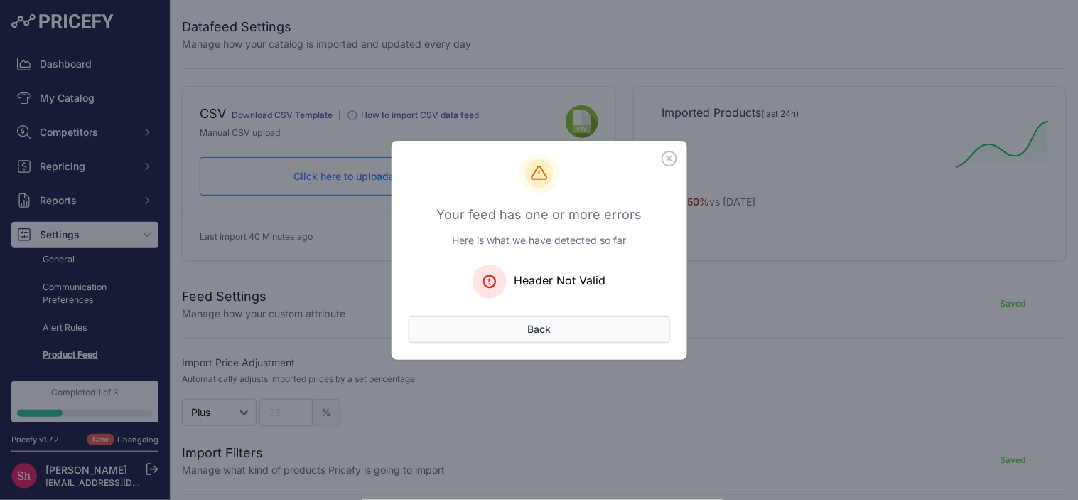
click at [619, 331] on button "Back" at bounding box center [540, 329] width 262 height 27
drag, startPoint x: 595, startPoint y: 353, endPoint x: 601, endPoint y: 341, distance: 13.4
click at [595, 353] on div "Your feed has one or more errors Here is what we have detected so far Header No…" at bounding box center [540, 257] width 296 height 206
click at [601, 340] on button "Back" at bounding box center [540, 329] width 262 height 27
click at [672, 156] on icon "button" at bounding box center [670, 158] width 14 height 14
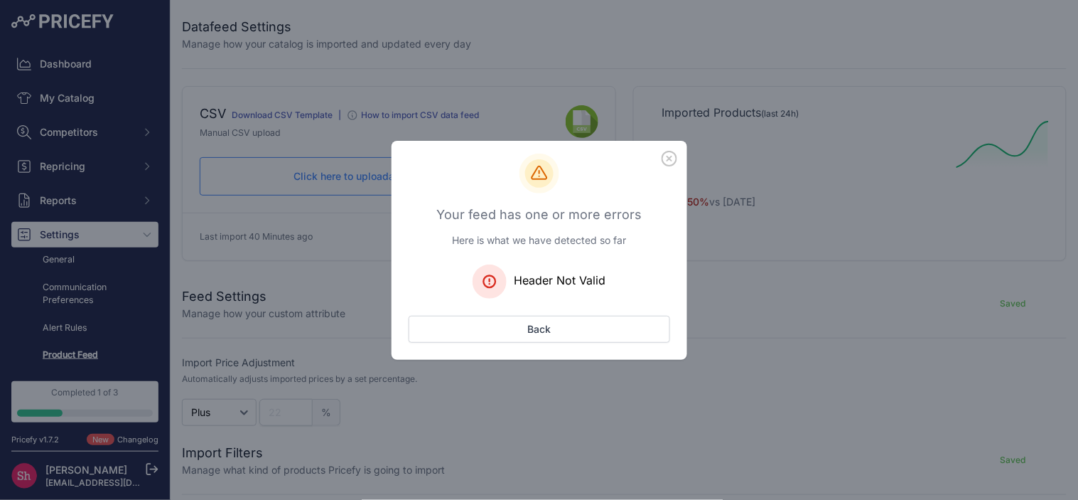
click at [672, 156] on icon "button" at bounding box center [670, 158] width 14 height 14
